Goal: Information Seeking & Learning: Learn about a topic

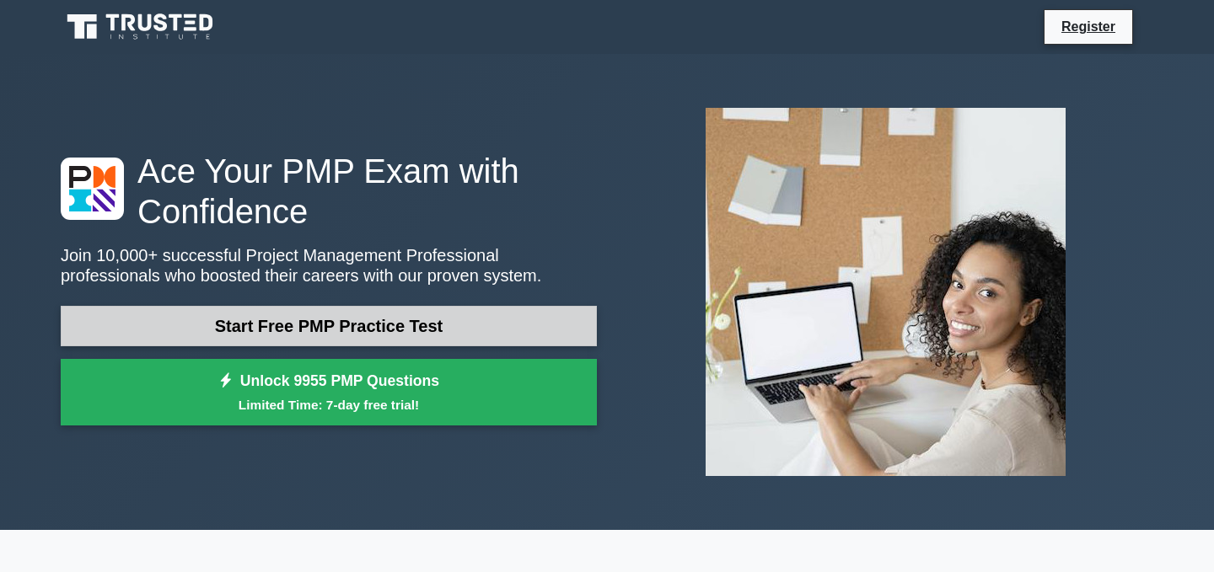
click at [283, 316] on link "Start Free PMP Practice Test" at bounding box center [329, 326] width 536 height 40
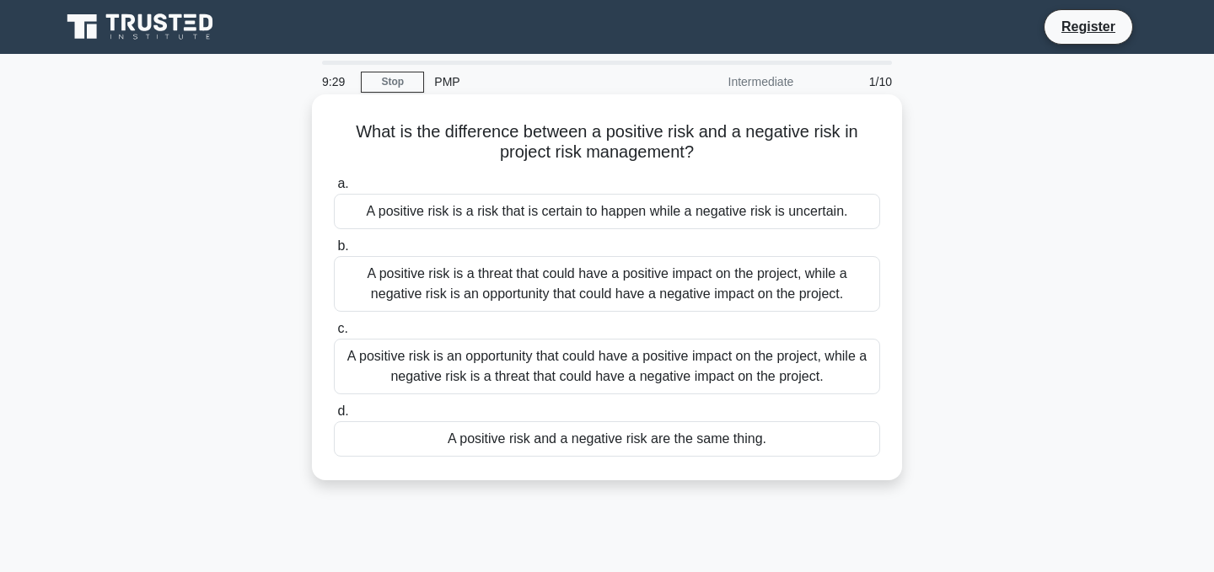
click at [492, 363] on div "A positive risk is an opportunity that could have a positive impact on the proj…" at bounding box center [607, 367] width 546 height 56
click at [334, 335] on input "c. A positive risk is an opportunity that could have a positive impact on the p…" at bounding box center [334, 329] width 0 height 11
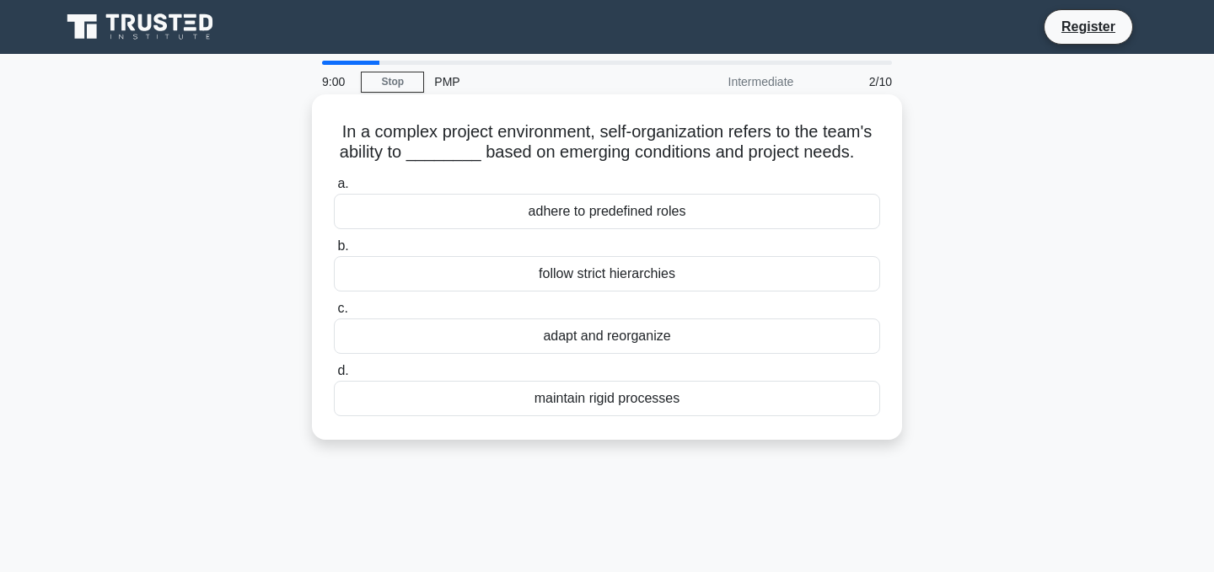
click at [570, 341] on div "adapt and reorganize" at bounding box center [607, 336] width 546 height 35
click at [334, 314] on input "c. adapt and reorganize" at bounding box center [334, 308] width 0 height 11
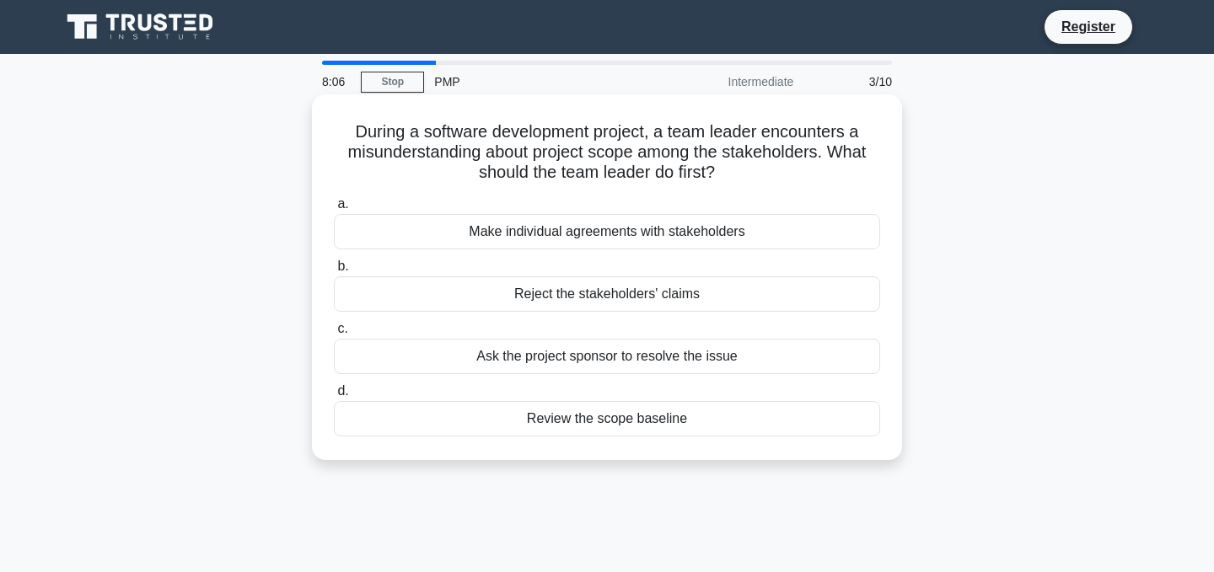
click at [584, 421] on div "Review the scope baseline" at bounding box center [607, 418] width 546 height 35
click at [334, 397] on input "d. Review the scope baseline" at bounding box center [334, 391] width 0 height 11
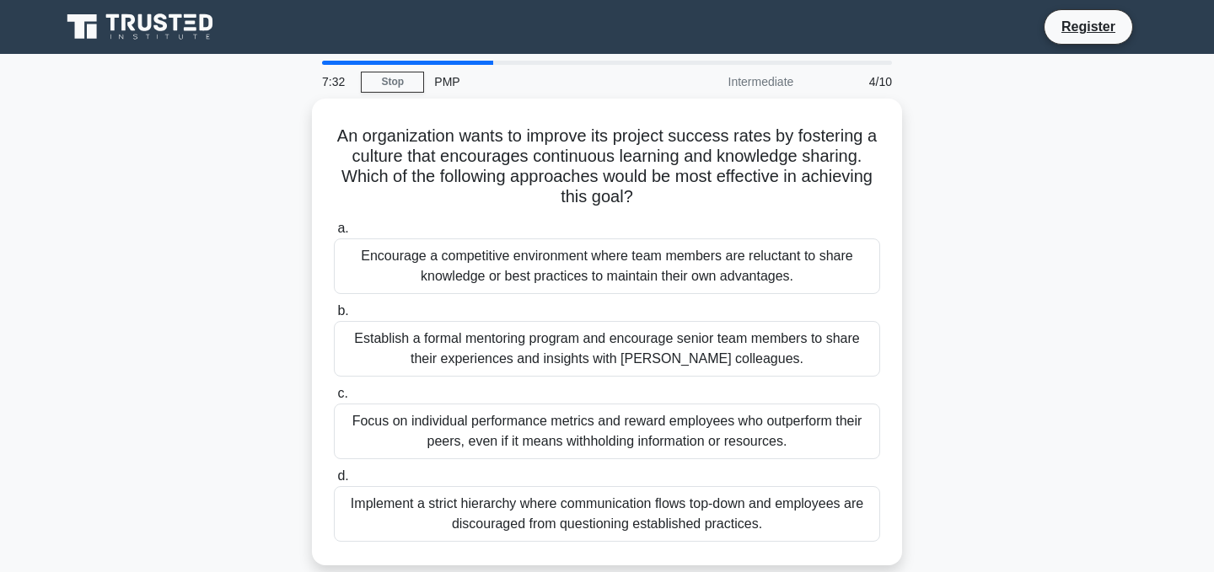
click at [1029, 300] on div "An organization wants to improve its project success rates by fostering a cultu…" at bounding box center [607, 342] width 1113 height 487
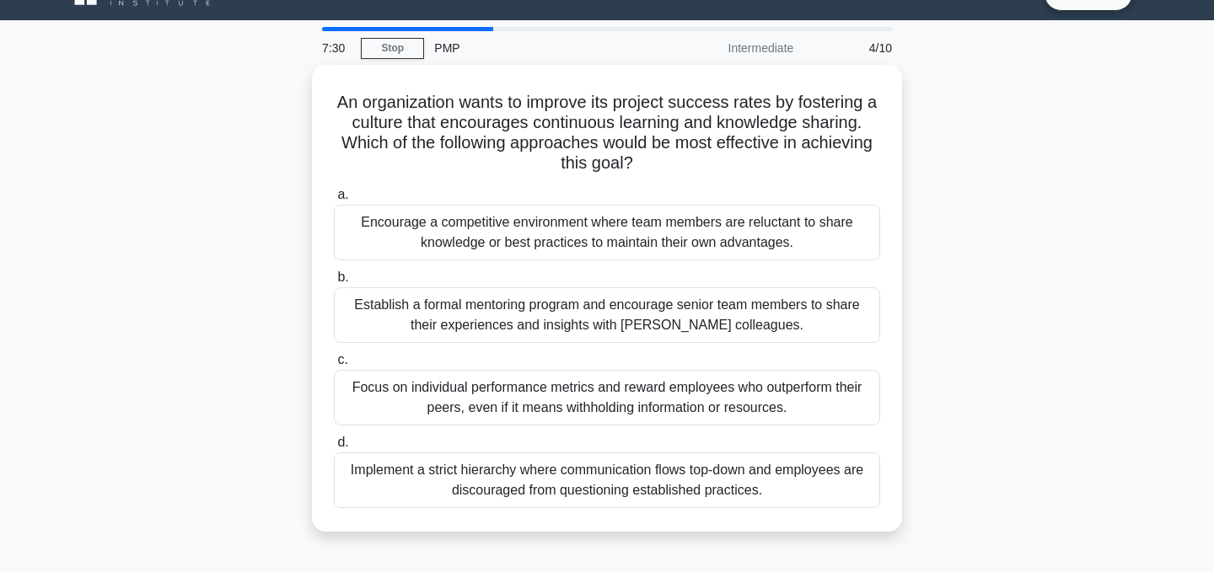
scroll to position [67, 0]
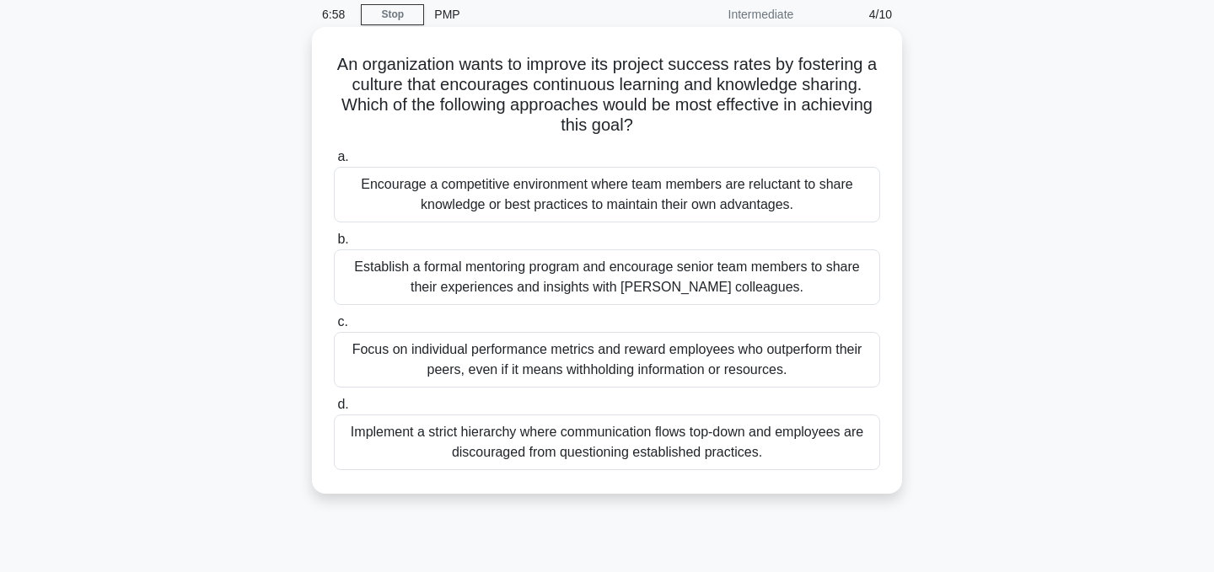
click at [729, 355] on div "Focus on individual performance metrics and reward employees who outperform the…" at bounding box center [607, 360] width 546 height 56
click at [334, 328] on input "c. Focus on individual performance metrics and reward employees who outperform …" at bounding box center [334, 322] width 0 height 11
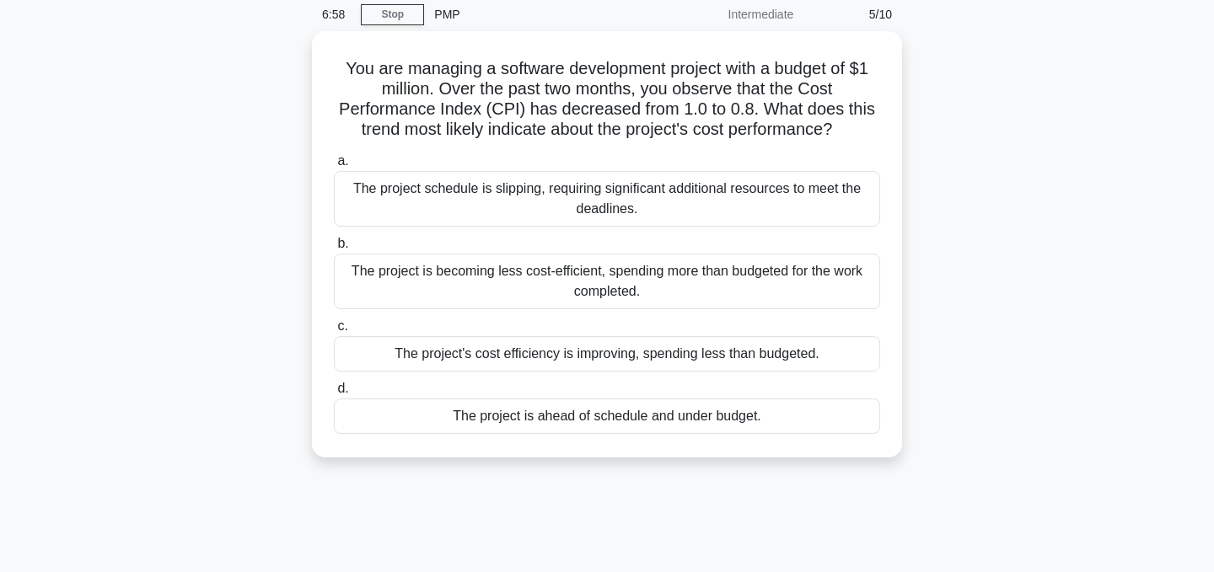
scroll to position [0, 0]
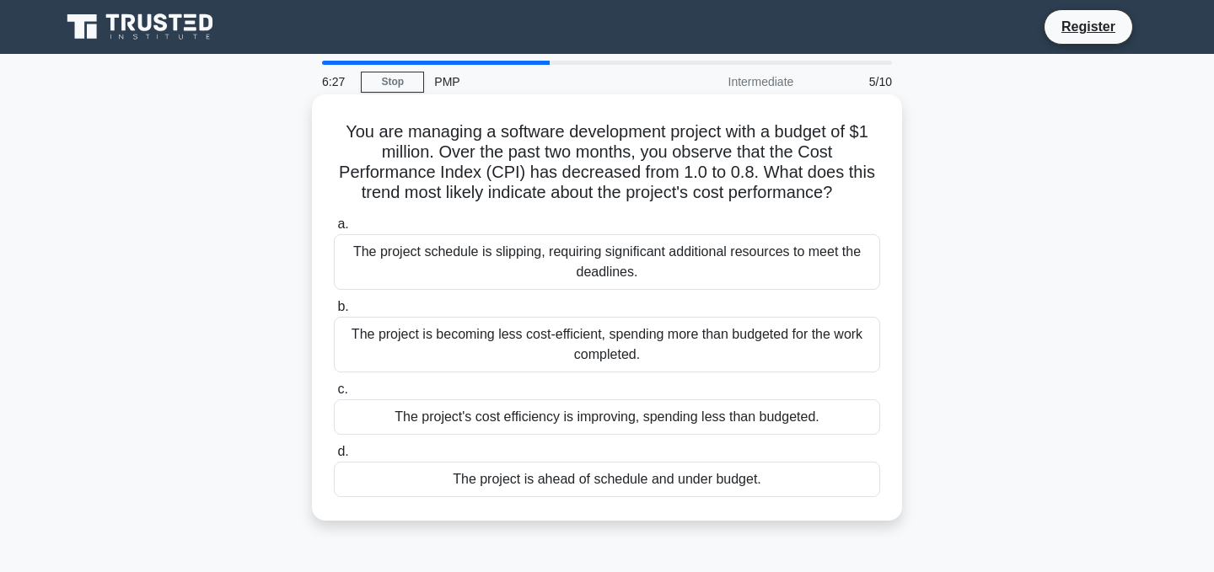
click at [614, 346] on div "The project is becoming less cost-efficient, spending more than budgeted for th…" at bounding box center [607, 345] width 546 height 56
click at [334, 313] on input "b. The project is becoming less cost-efficient, spending more than budgeted for…" at bounding box center [334, 307] width 0 height 11
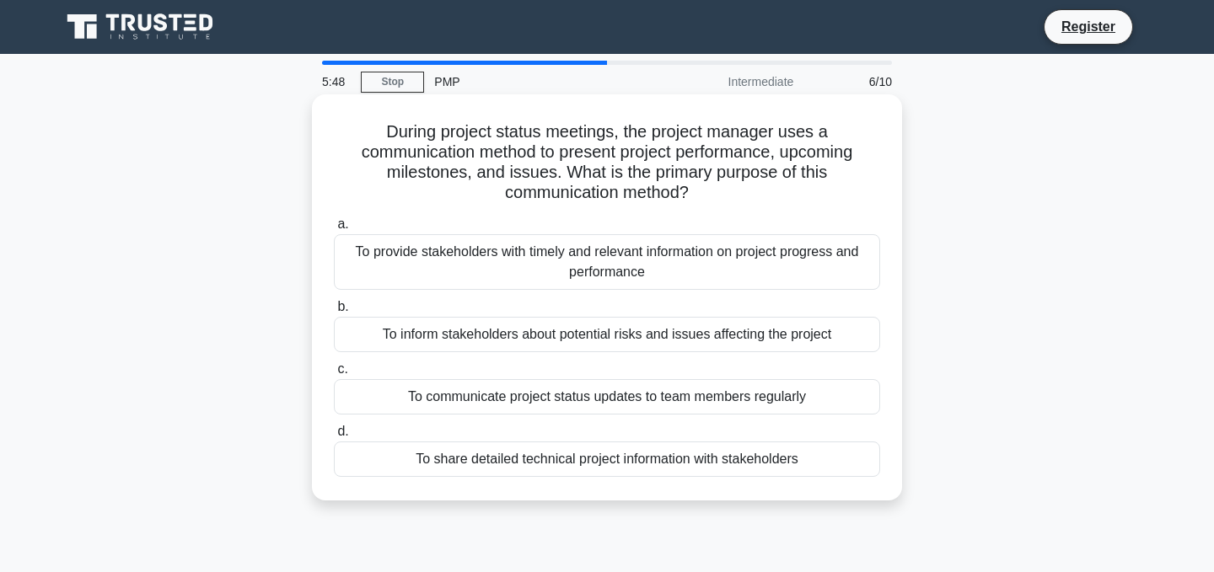
click at [589, 404] on div "To communicate project status updates to team members regularly" at bounding box center [607, 396] width 546 height 35
click at [334, 375] on input "c. To communicate project status updates to team members regularly" at bounding box center [334, 369] width 0 height 11
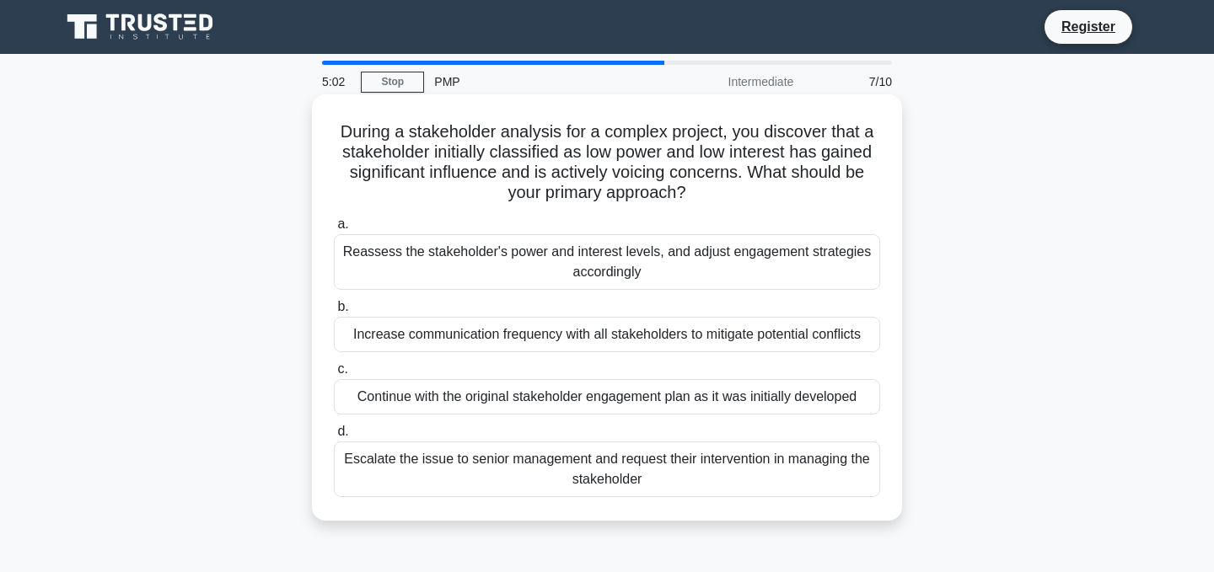
click at [577, 268] on div "Reassess the stakeholder's power and interest levels, and adjust engagement str…" at bounding box center [607, 262] width 546 height 56
click at [334, 230] on input "a. Reassess the stakeholder's power and interest levels, and adjust engagement …" at bounding box center [334, 224] width 0 height 11
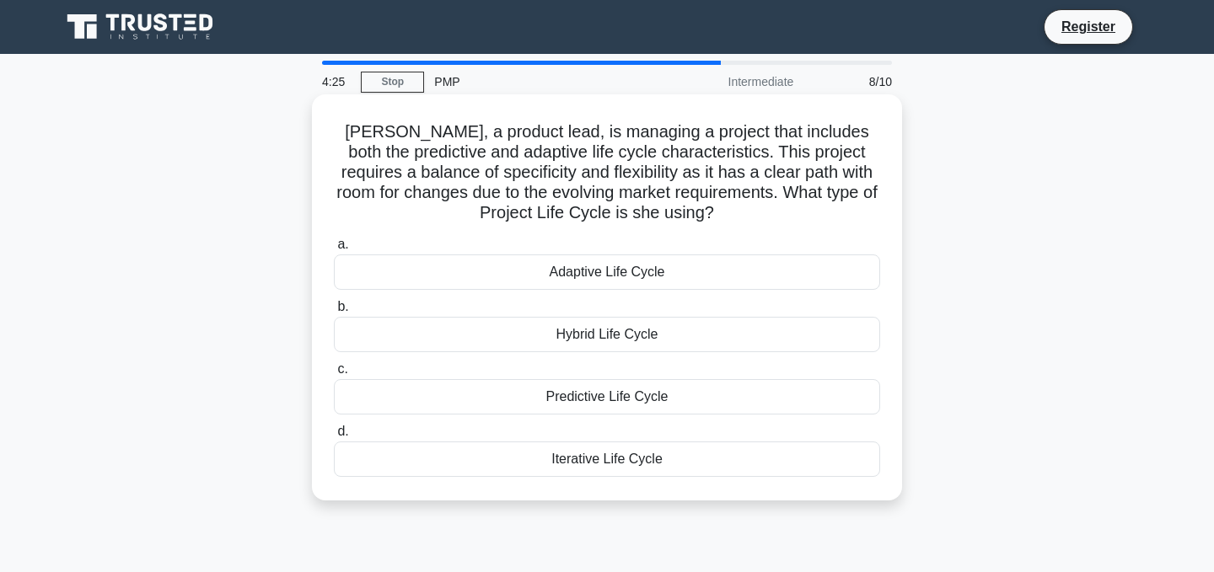
click at [588, 343] on div "Hybrid Life Cycle" at bounding box center [607, 334] width 546 height 35
click at [334, 313] on input "b. Hybrid Life Cycle" at bounding box center [334, 307] width 0 height 11
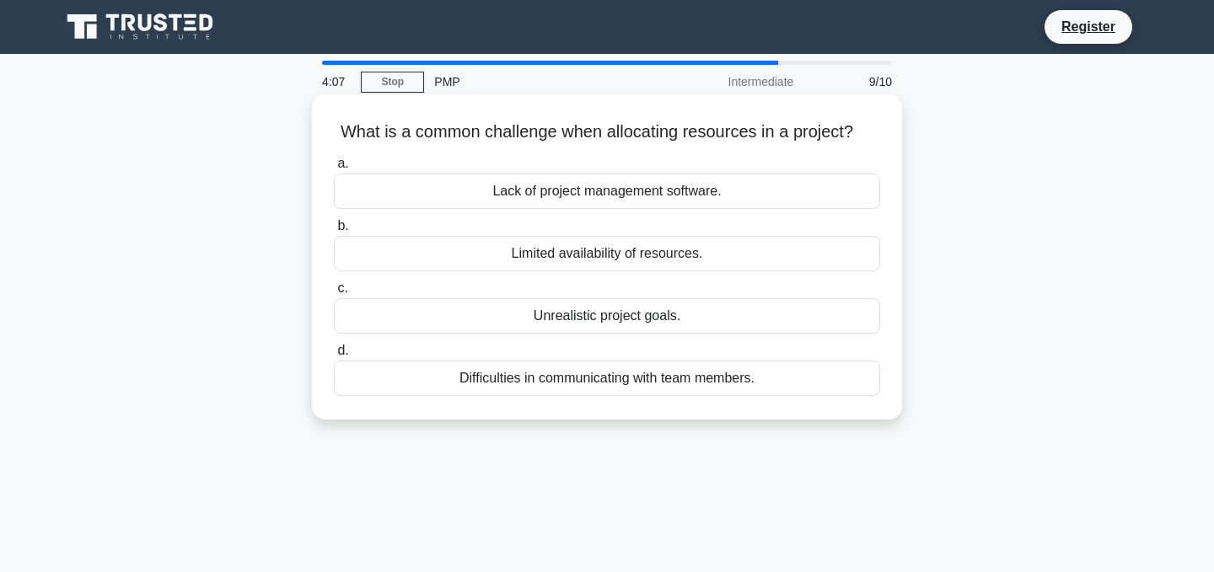
click at [561, 255] on div "Limited availability of resources." at bounding box center [607, 253] width 546 height 35
click at [334, 232] on input "b. Limited availability of resources." at bounding box center [334, 226] width 0 height 11
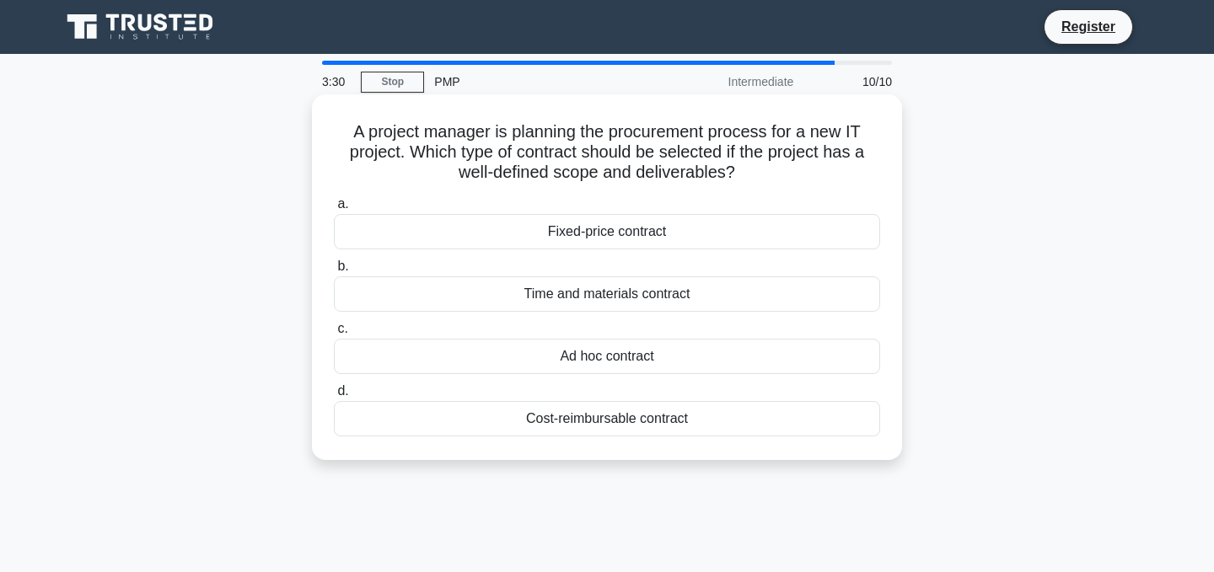
click at [573, 230] on div "Fixed-price contract" at bounding box center [607, 231] width 546 height 35
click at [334, 210] on input "a. Fixed-price contract" at bounding box center [334, 204] width 0 height 11
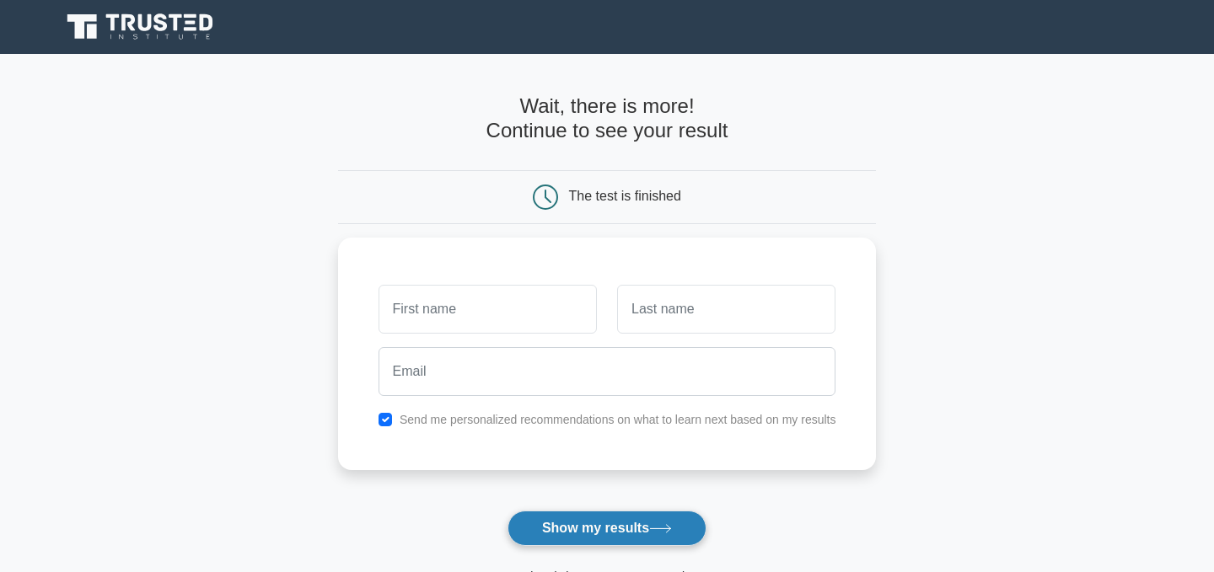
click at [586, 529] on button "Show my results" at bounding box center [607, 528] width 199 height 35
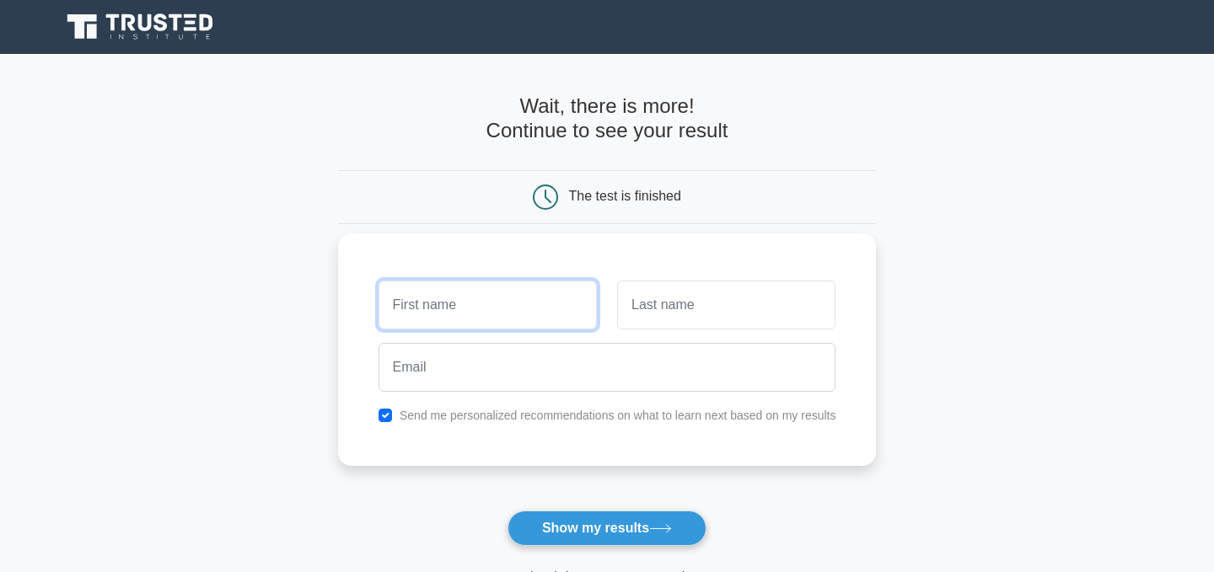
click at [508, 301] on input "text" at bounding box center [488, 305] width 218 height 49
type input "KK"
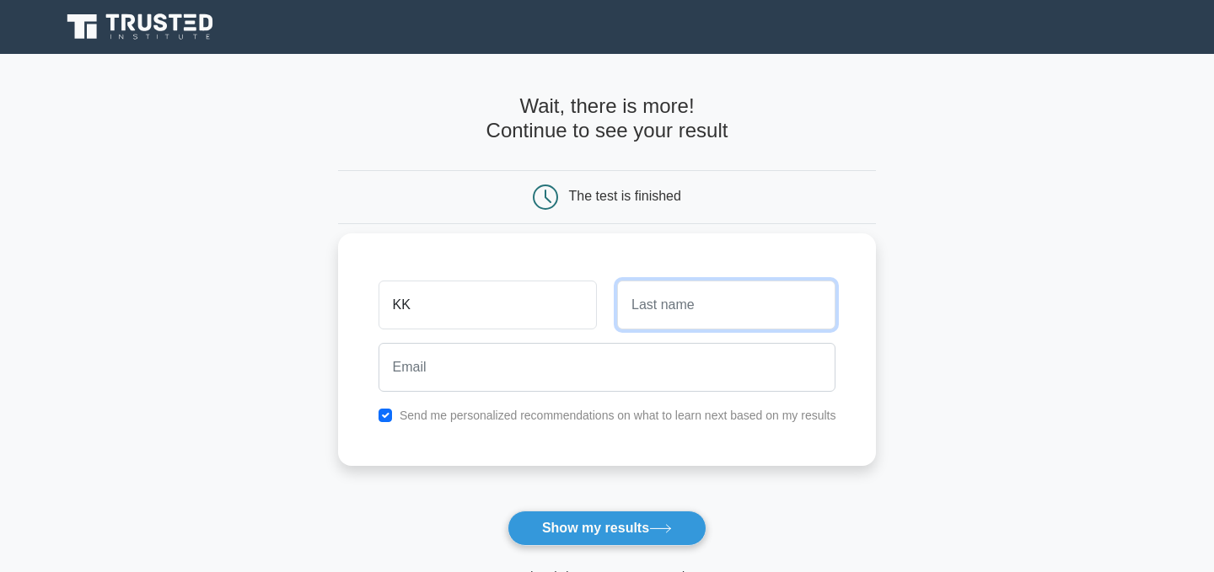
click at [676, 302] on input "text" at bounding box center [726, 305] width 218 height 49
type input "KK"
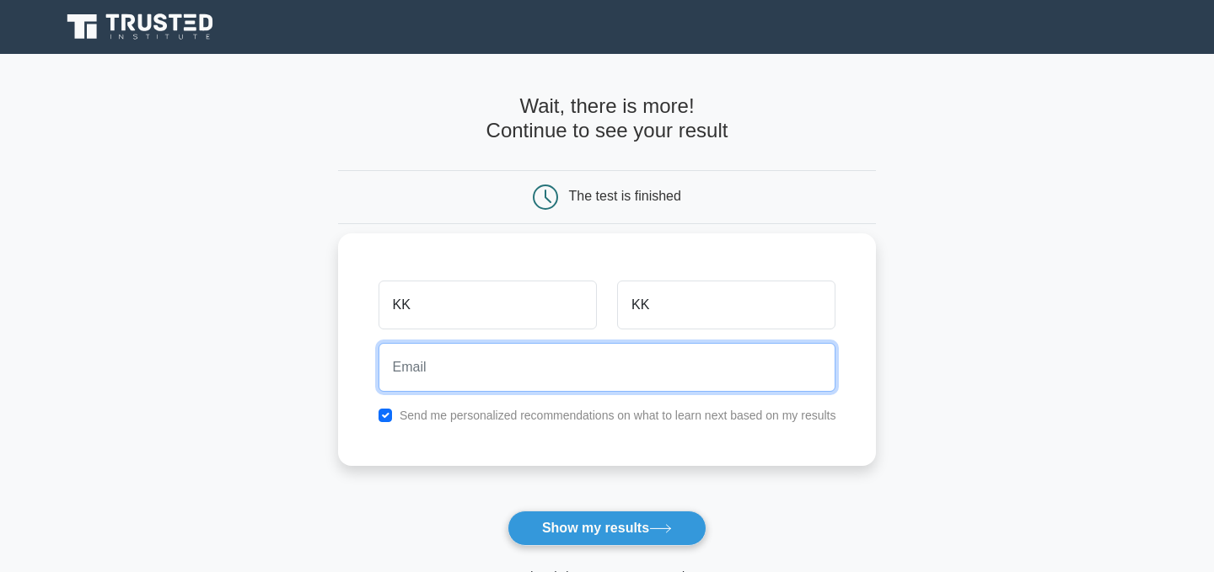
click at [599, 357] on input "email" at bounding box center [608, 367] width 458 height 49
click at [580, 372] on input "email" at bounding box center [608, 367] width 458 height 49
type input "I"
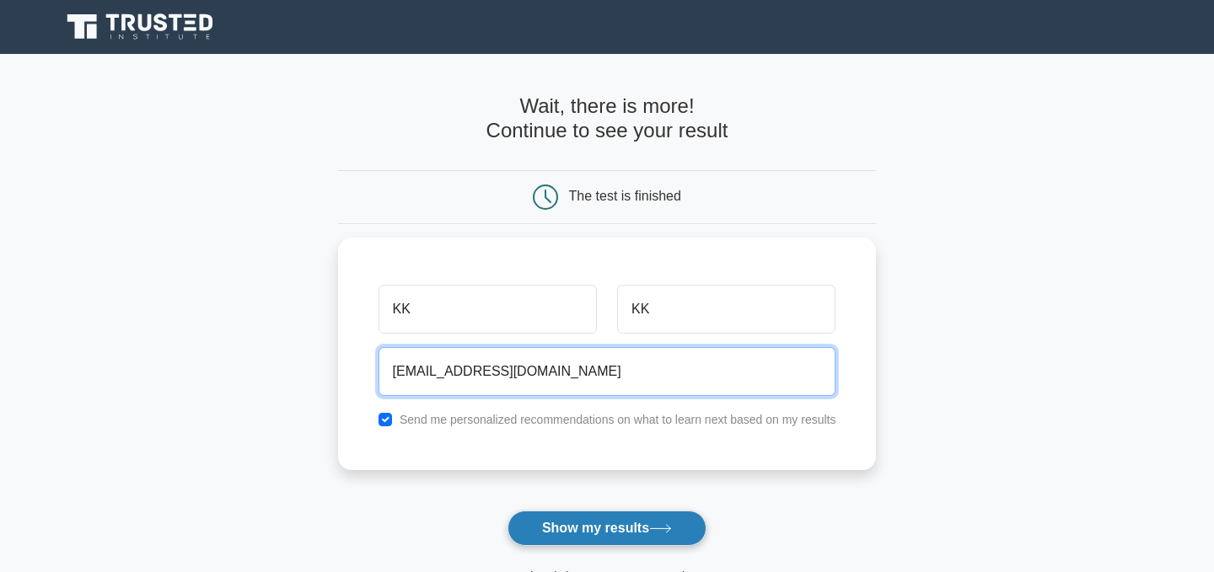
type input "iman.nab.sis@gmail.com"
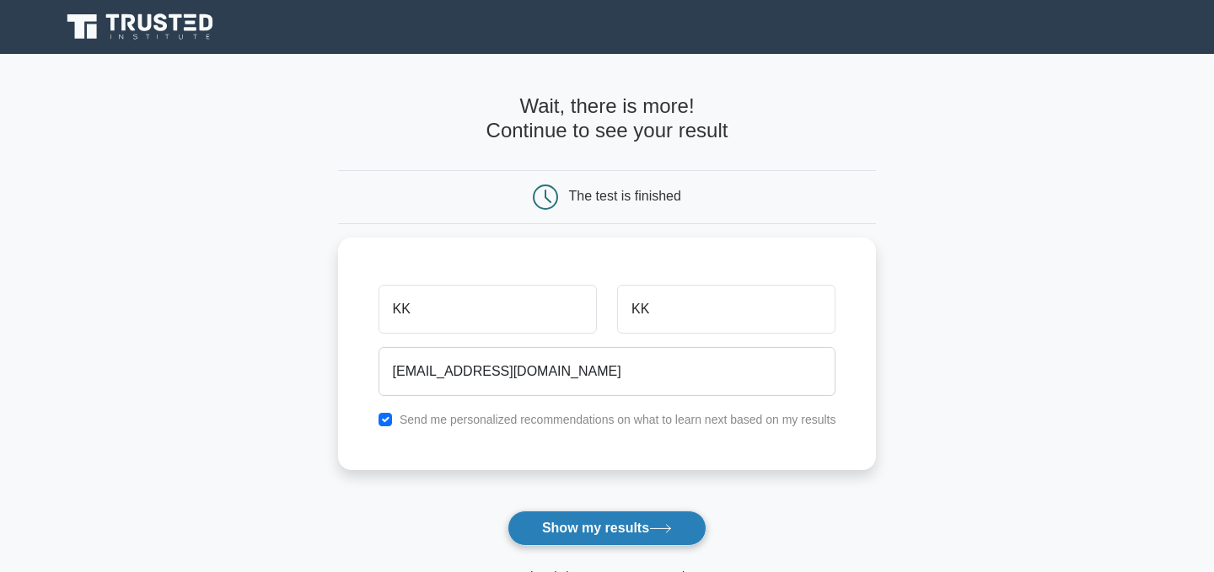
click at [570, 524] on button "Show my results" at bounding box center [607, 528] width 199 height 35
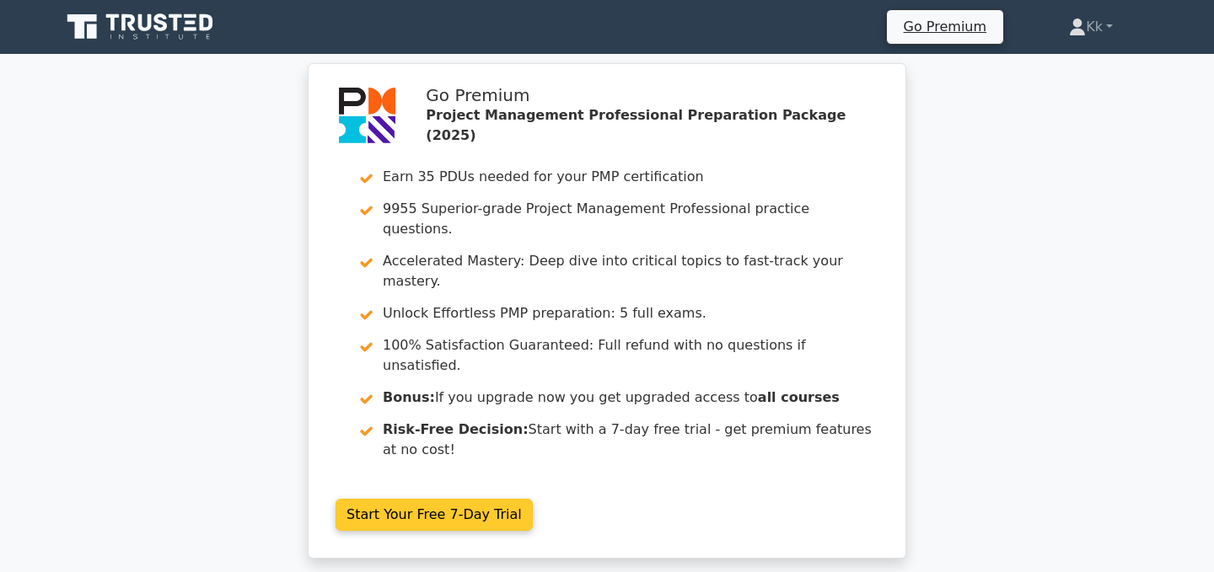
click at [494, 499] on link "Start Your Free 7-Day Trial" at bounding box center [434, 515] width 197 height 32
